Goal: Information Seeking & Learning: Learn about a topic

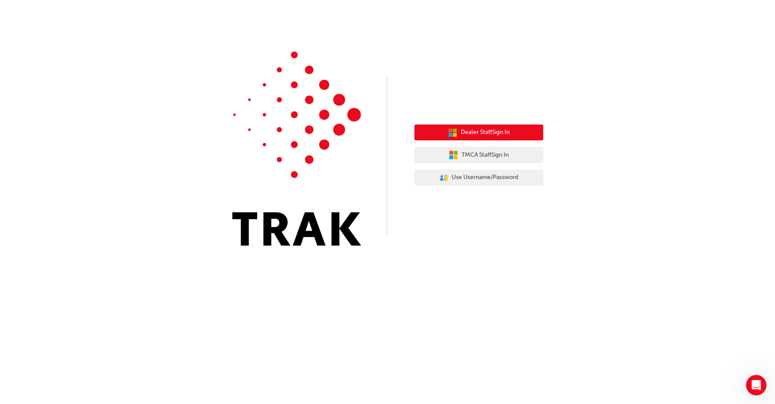
click at [457, 136] on button "Dealer Staff Sign In" at bounding box center [478, 133] width 129 height 16
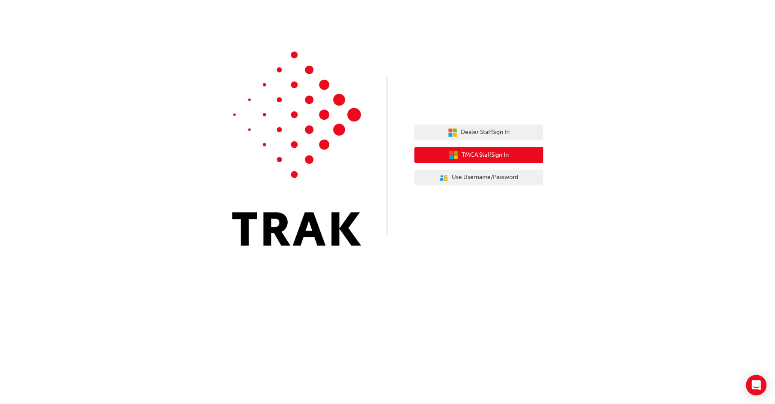
click at [471, 157] on span "TMCA Staff Sign In" at bounding box center [485, 155] width 47 height 10
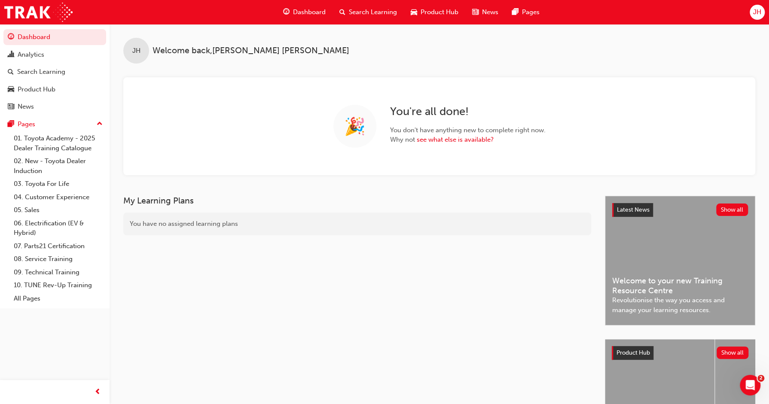
click at [379, 7] on span "Search Learning" at bounding box center [373, 12] width 48 height 10
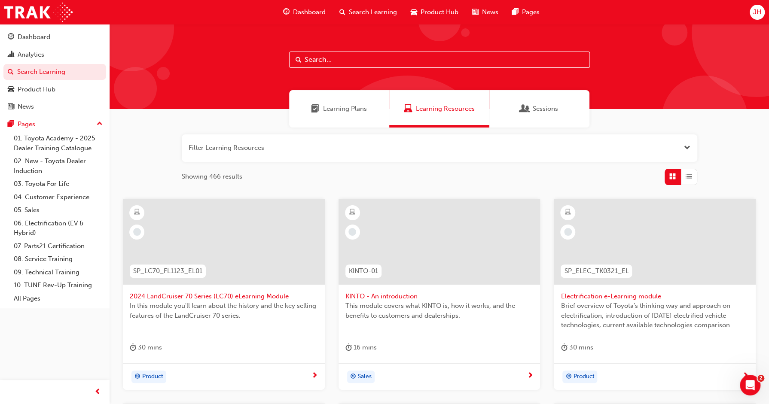
click at [359, 57] on input "text" at bounding box center [439, 60] width 301 height 16
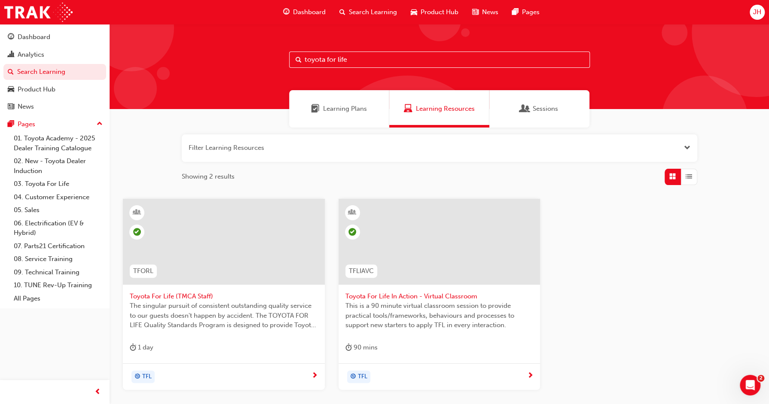
type input "toyota for life"
click at [386, 239] on div at bounding box center [439, 242] width 202 height 86
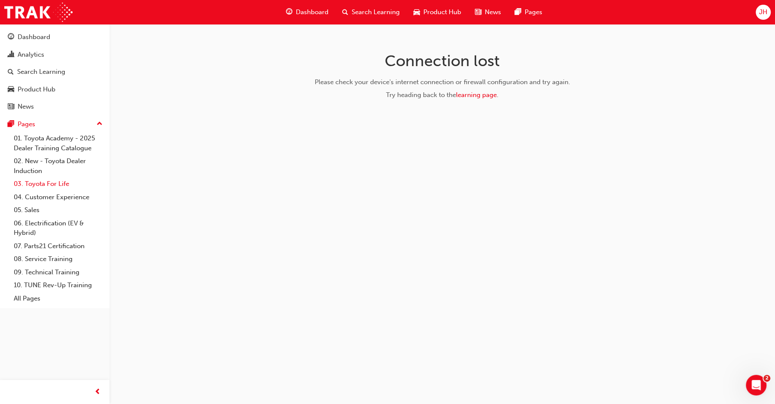
click at [51, 184] on link "03. Toyota For Life" at bounding box center [58, 183] width 96 height 13
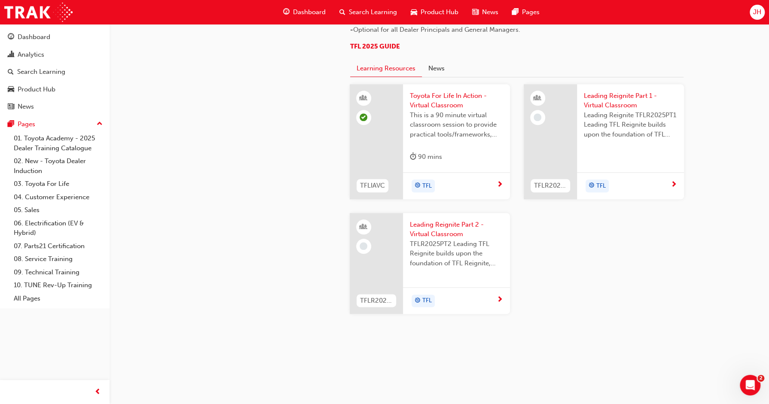
scroll to position [901, 0]
click at [501, 184] on span "next-icon" at bounding box center [499, 185] width 6 height 8
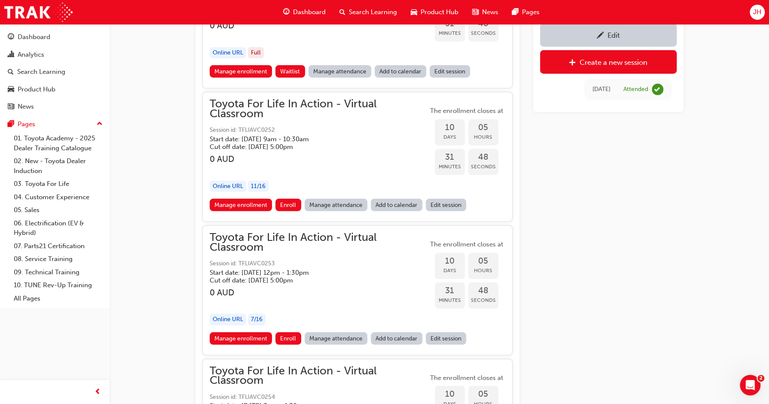
scroll to position [3134, 0]
